Goal: Transaction & Acquisition: Purchase product/service

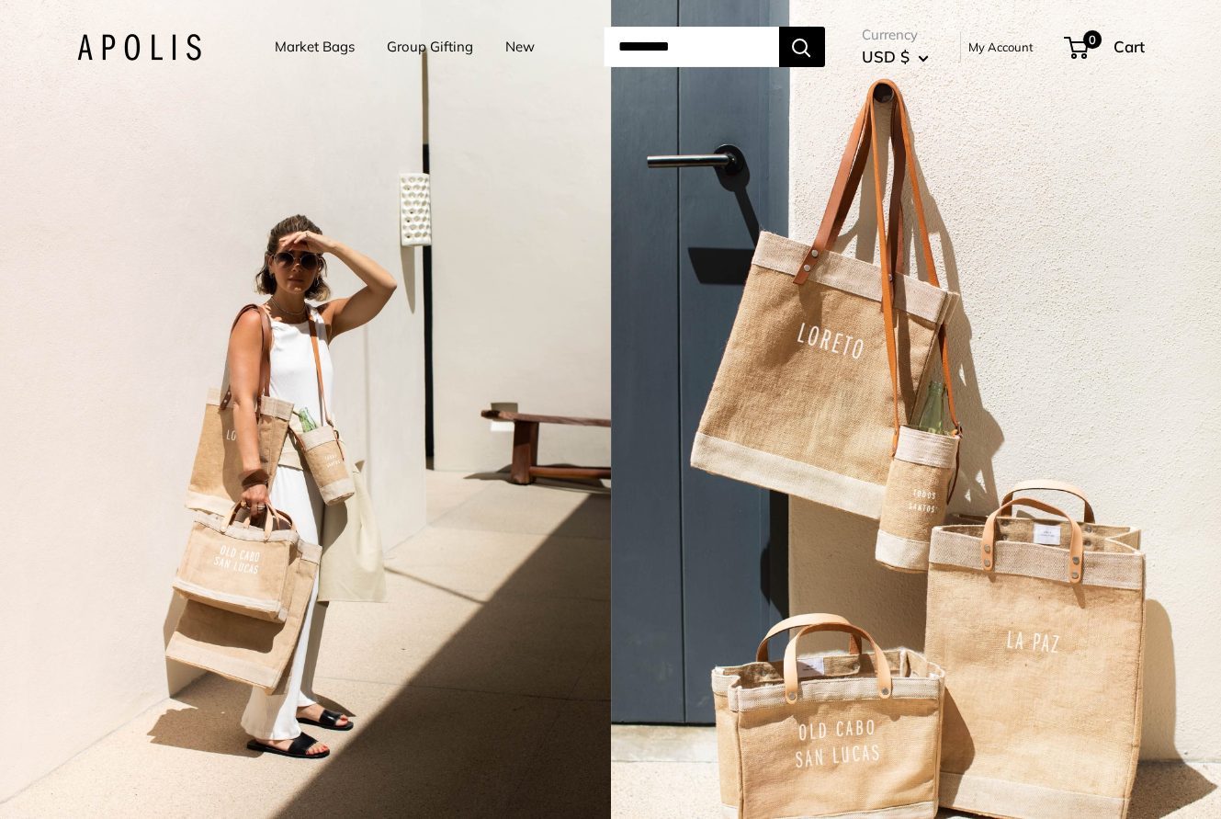
click at [646, 52] on input "Search..." at bounding box center [692, 47] width 176 height 40
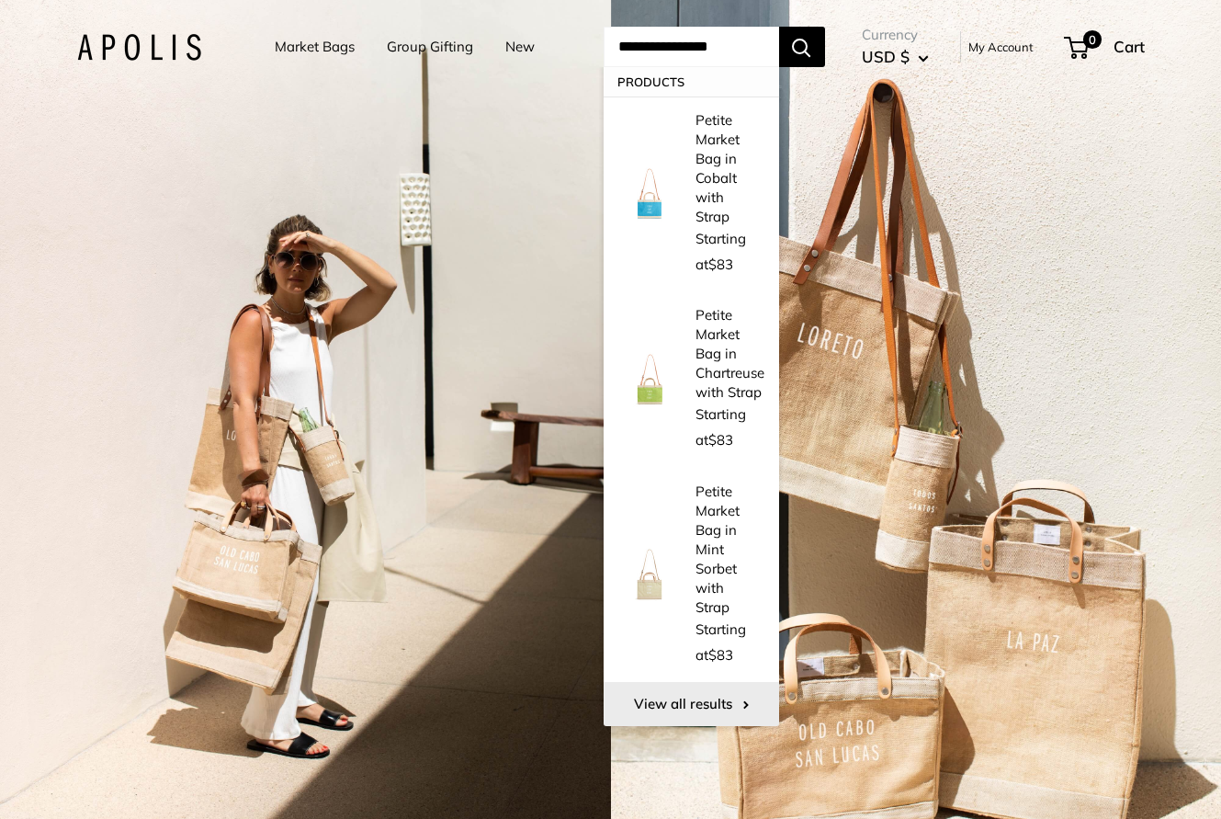
type input "**********"
click at [689, 682] on link "View all results" at bounding box center [692, 704] width 176 height 44
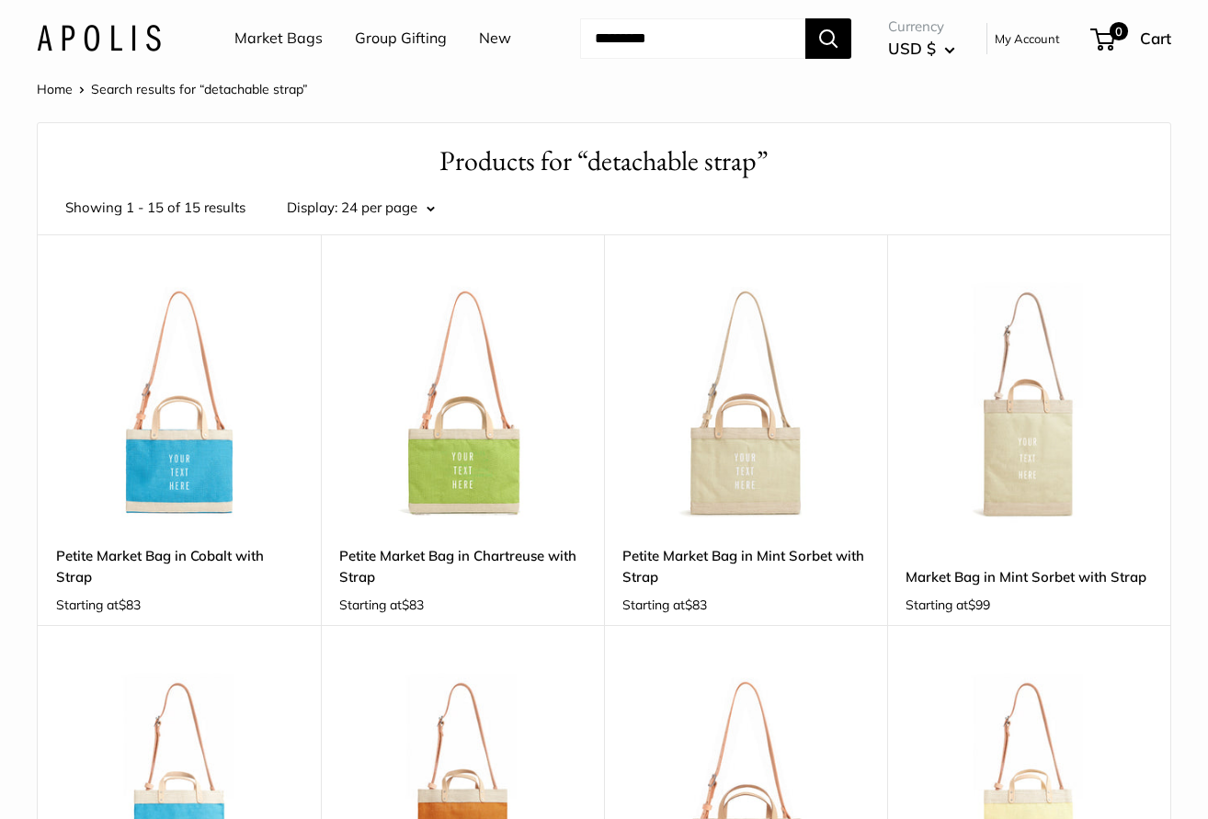
click at [0, 0] on img at bounding box center [0, 0] width 0 height 0
